Goal: Navigation & Orientation: Find specific page/section

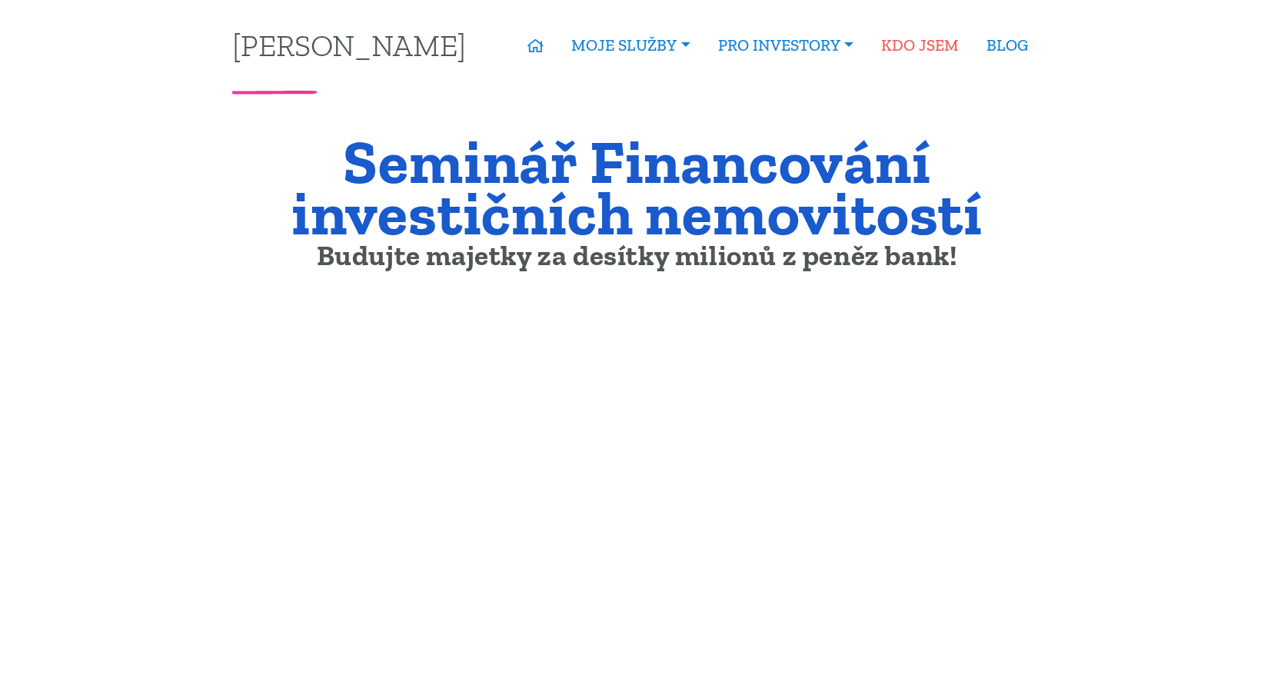
click at [904, 44] on link "KDO JSEM" at bounding box center [919, 45] width 105 height 35
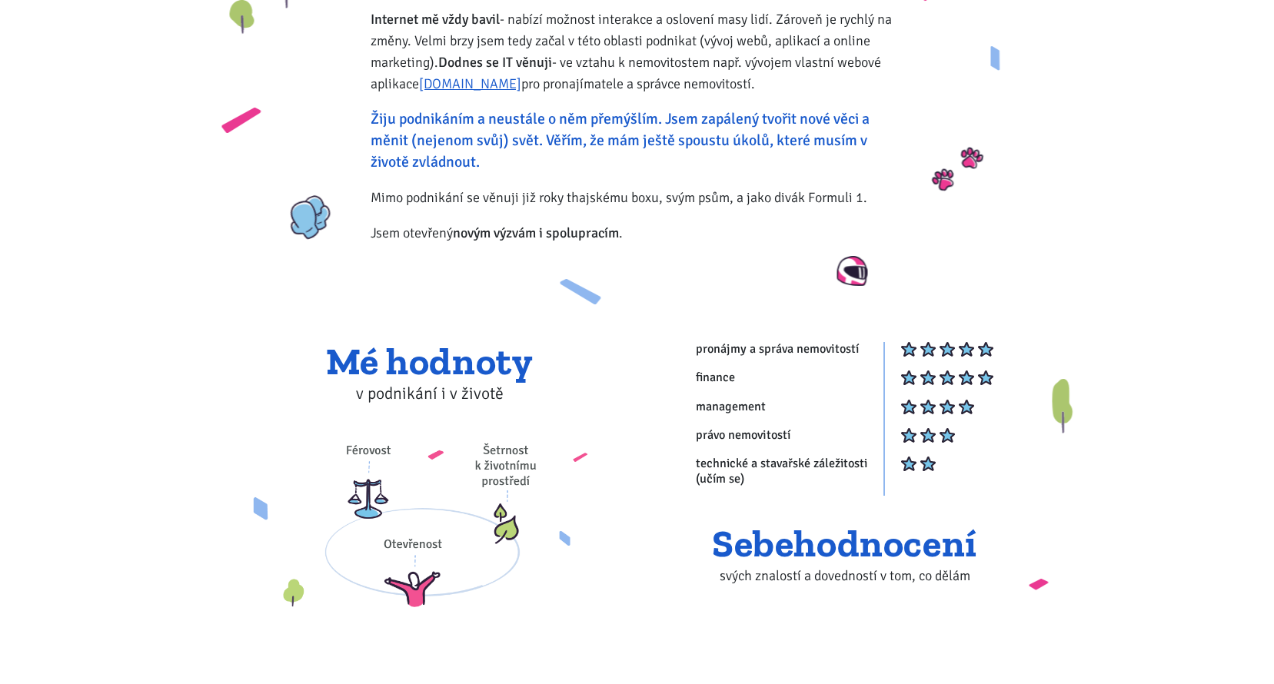
scroll to position [538, 0]
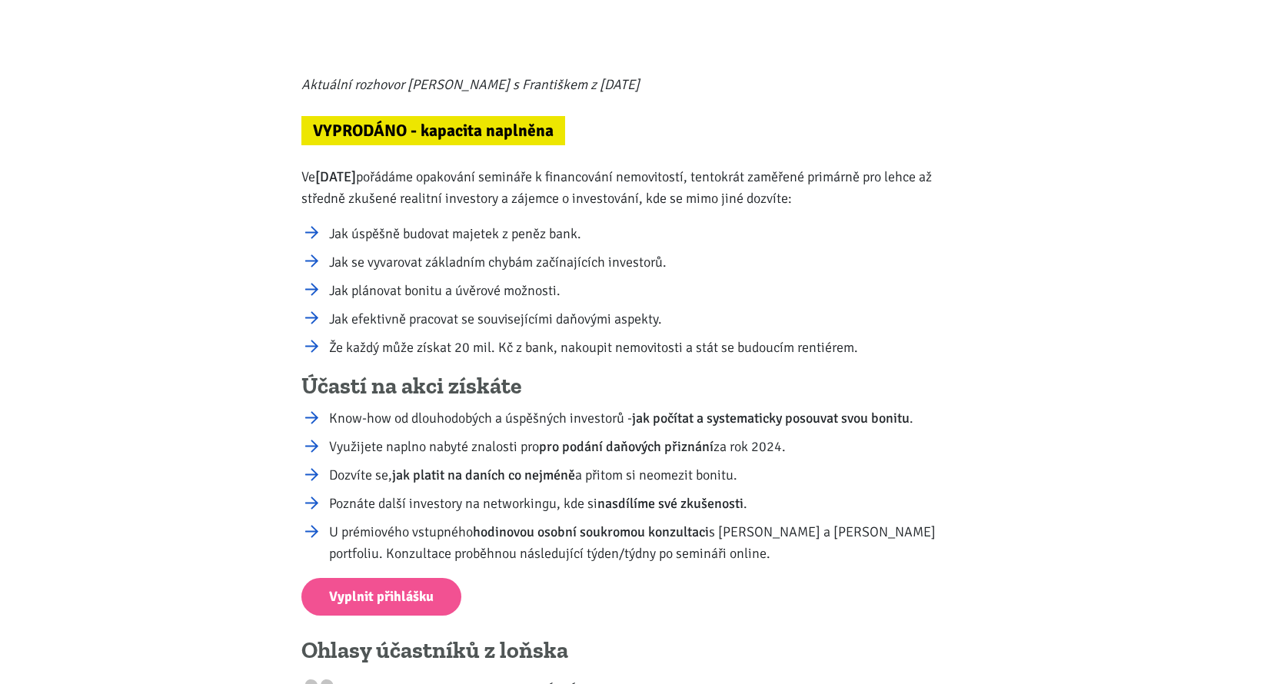
scroll to position [538, 0]
